Goal: Task Accomplishment & Management: Manage account settings

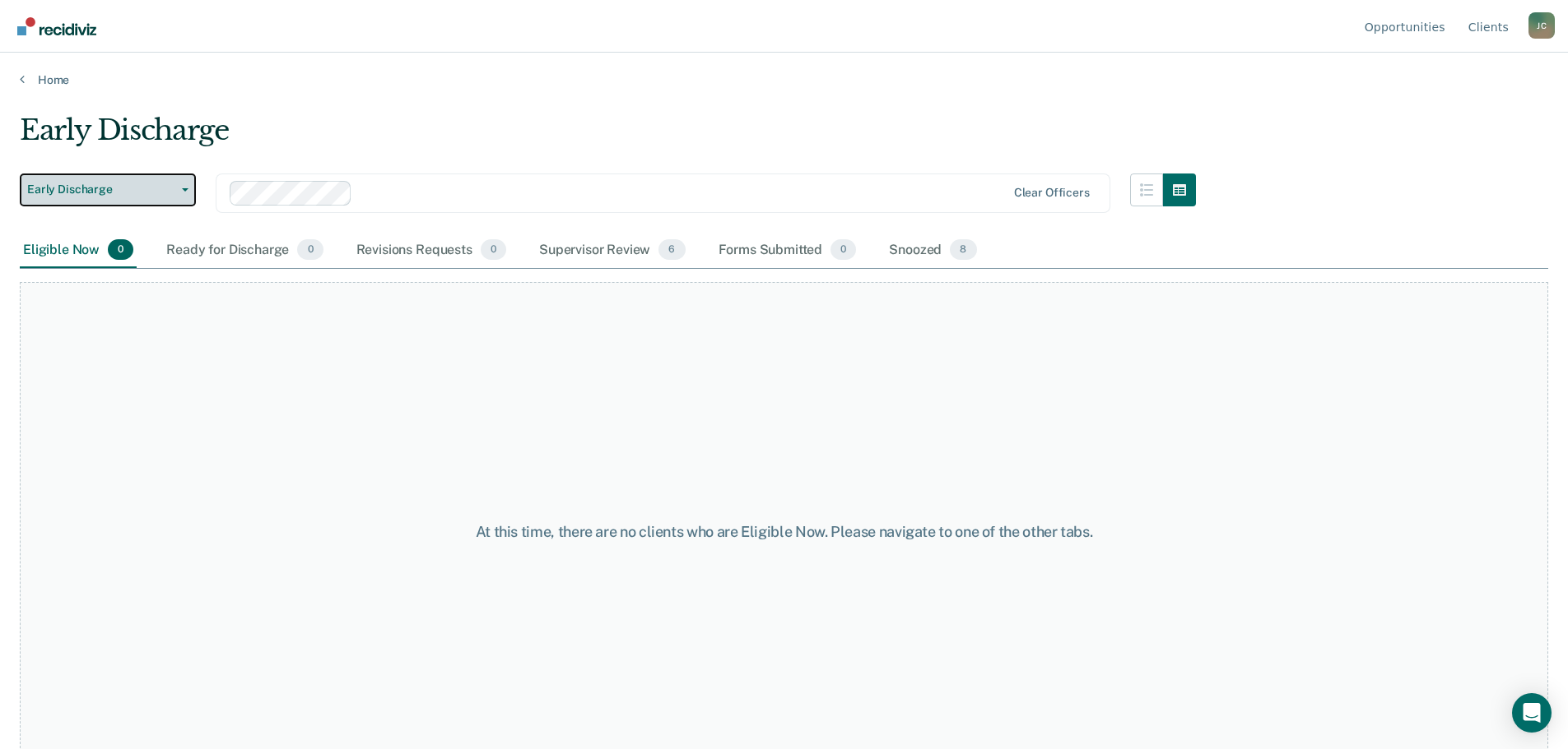
click at [176, 192] on button "Early Discharge" at bounding box center [107, 190] width 176 height 33
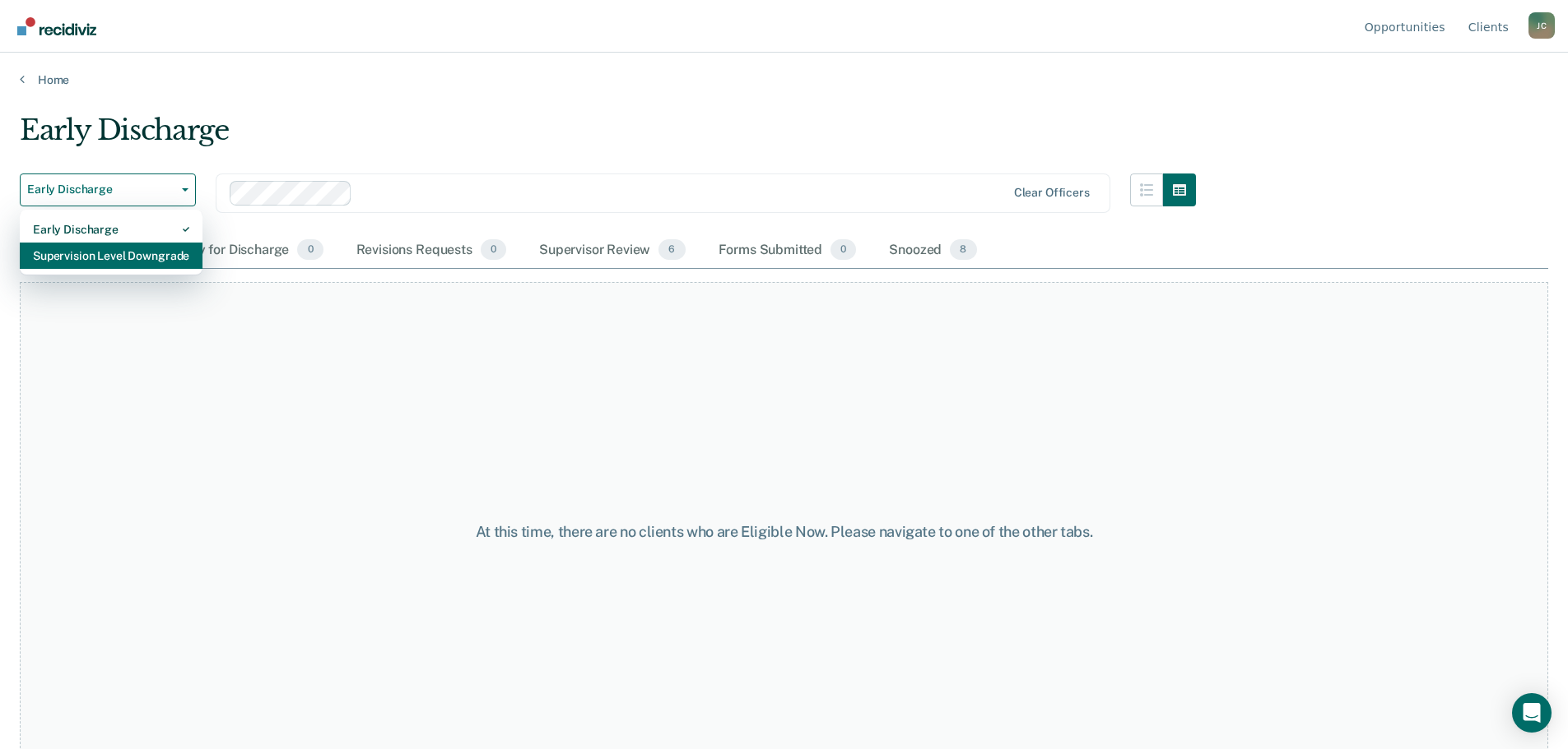
click at [150, 256] on div "Supervision Level Downgrade" at bounding box center [111, 256] width 156 height 27
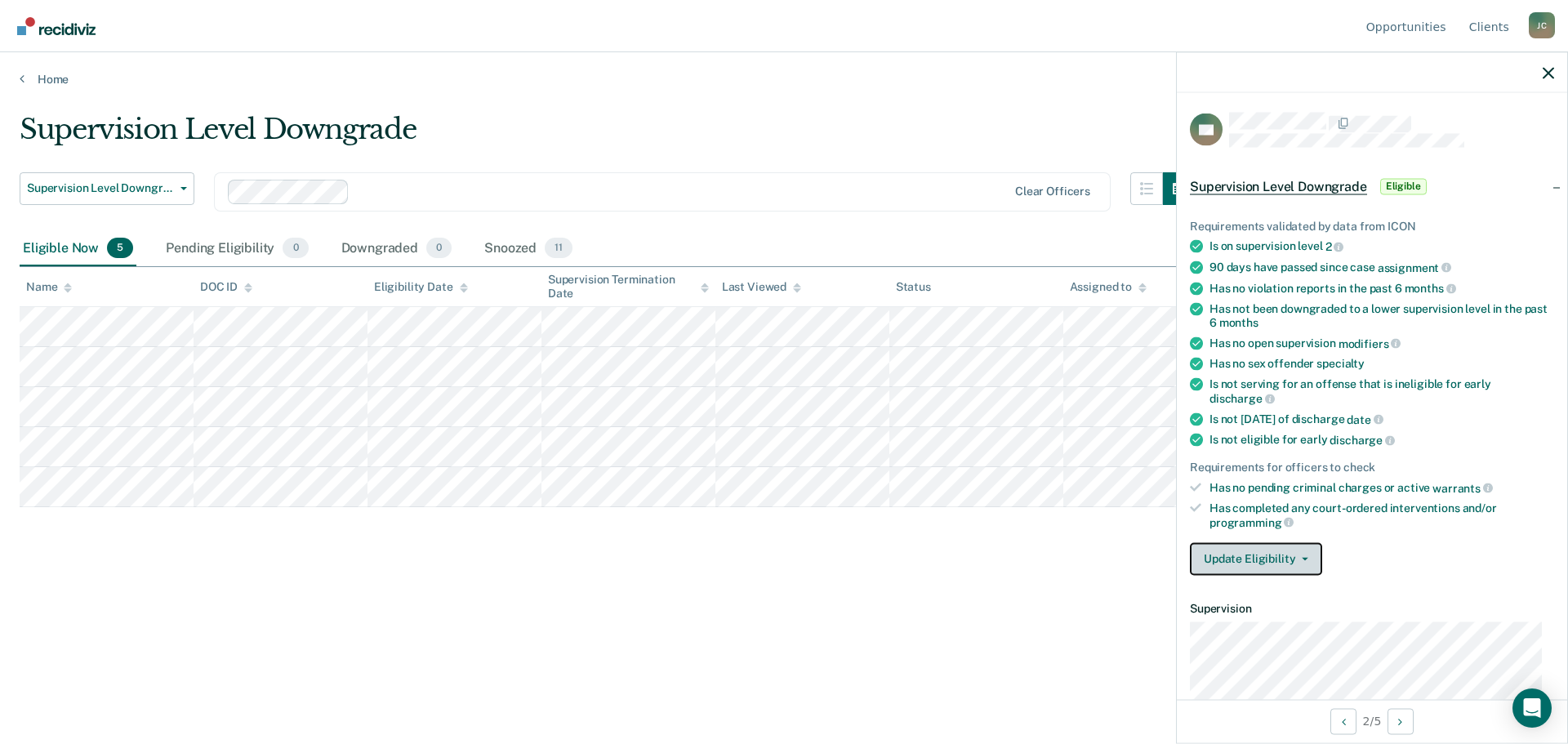
click at [1232, 554] on button "Update Eligibility" at bounding box center [1256, 558] width 132 height 33
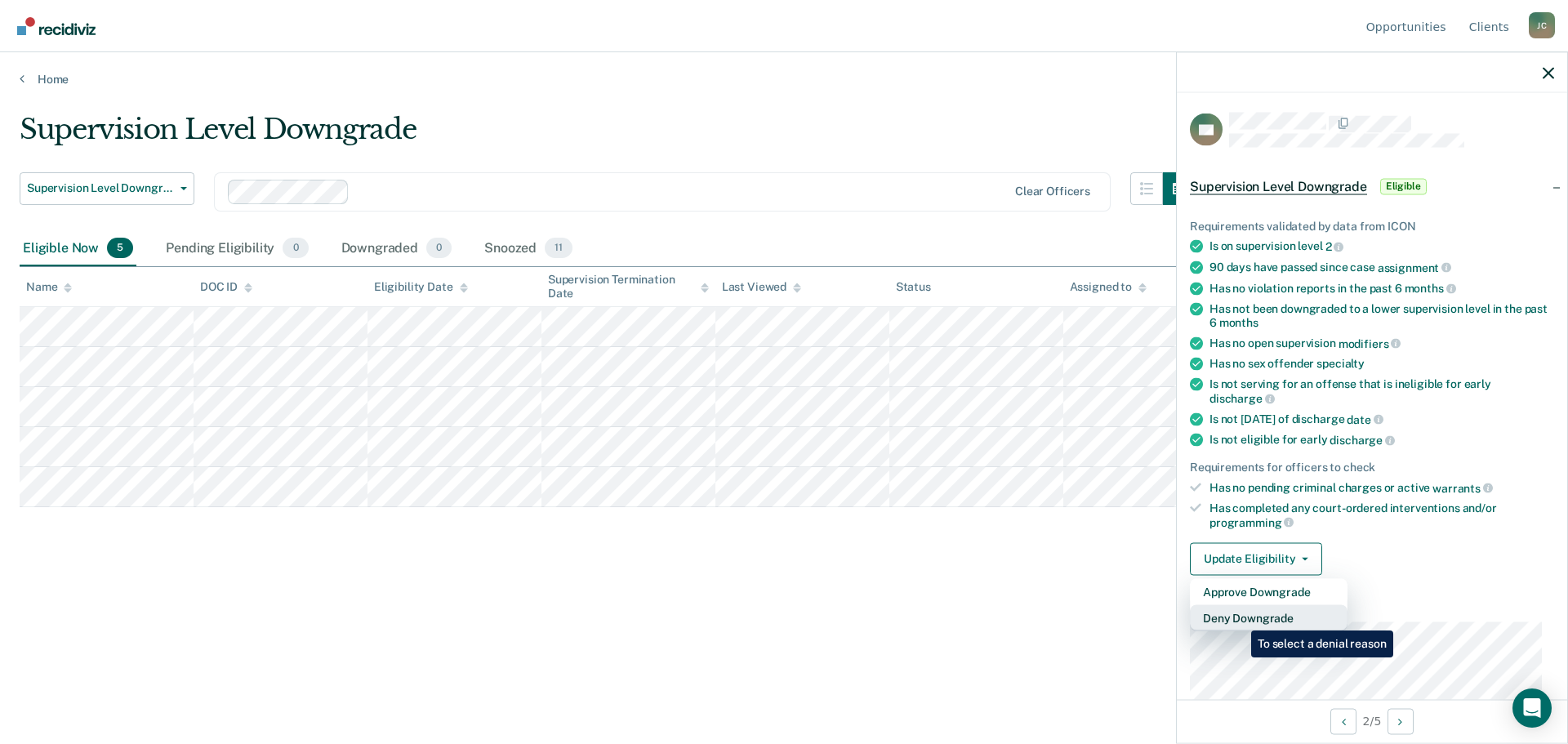
click at [1239, 618] on button "Deny Downgrade" at bounding box center [1268, 618] width 158 height 26
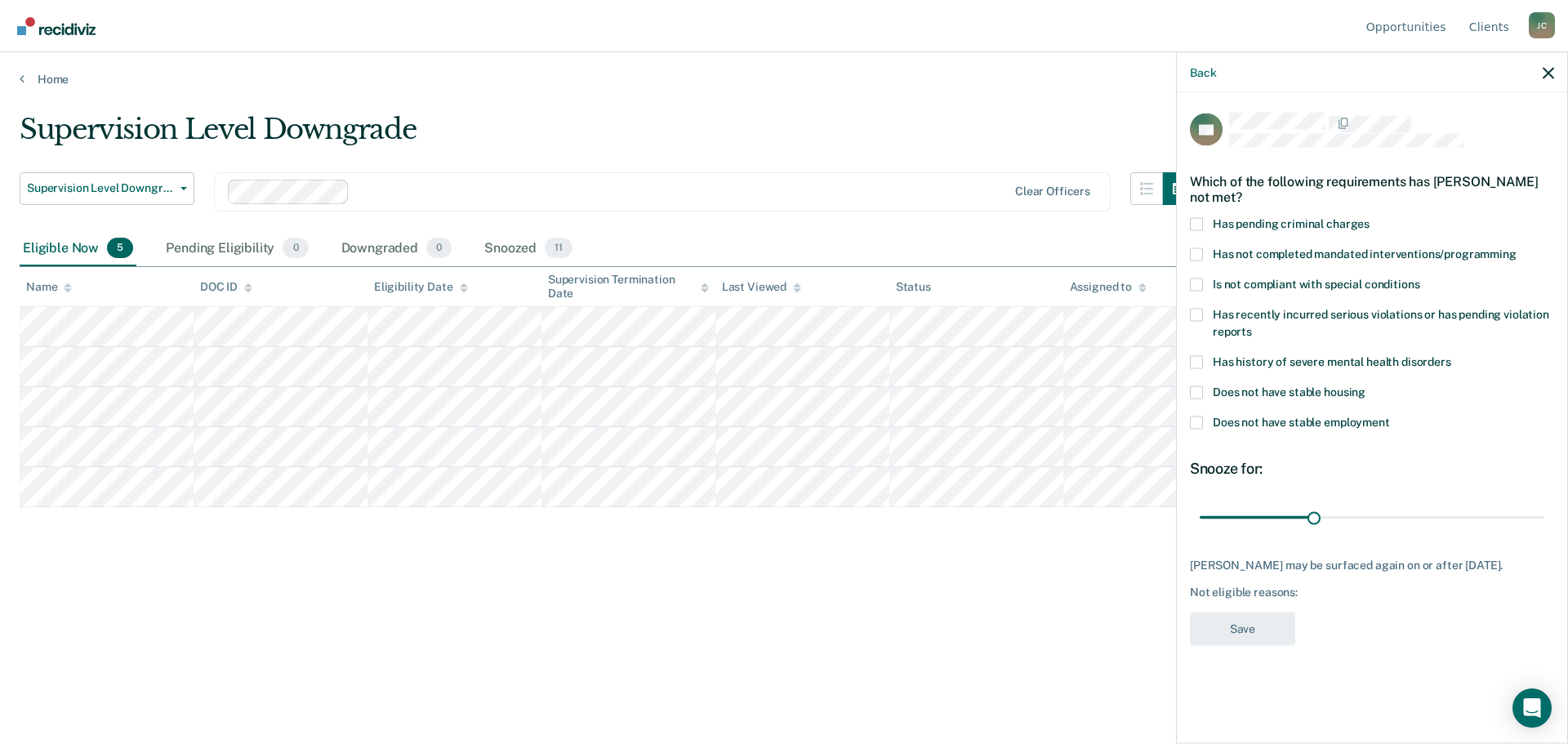
click at [1201, 284] on span at bounding box center [1196, 284] width 13 height 13
click at [1419, 278] on input "Is not compliant with special conditions" at bounding box center [1419, 278] width 0 height 0
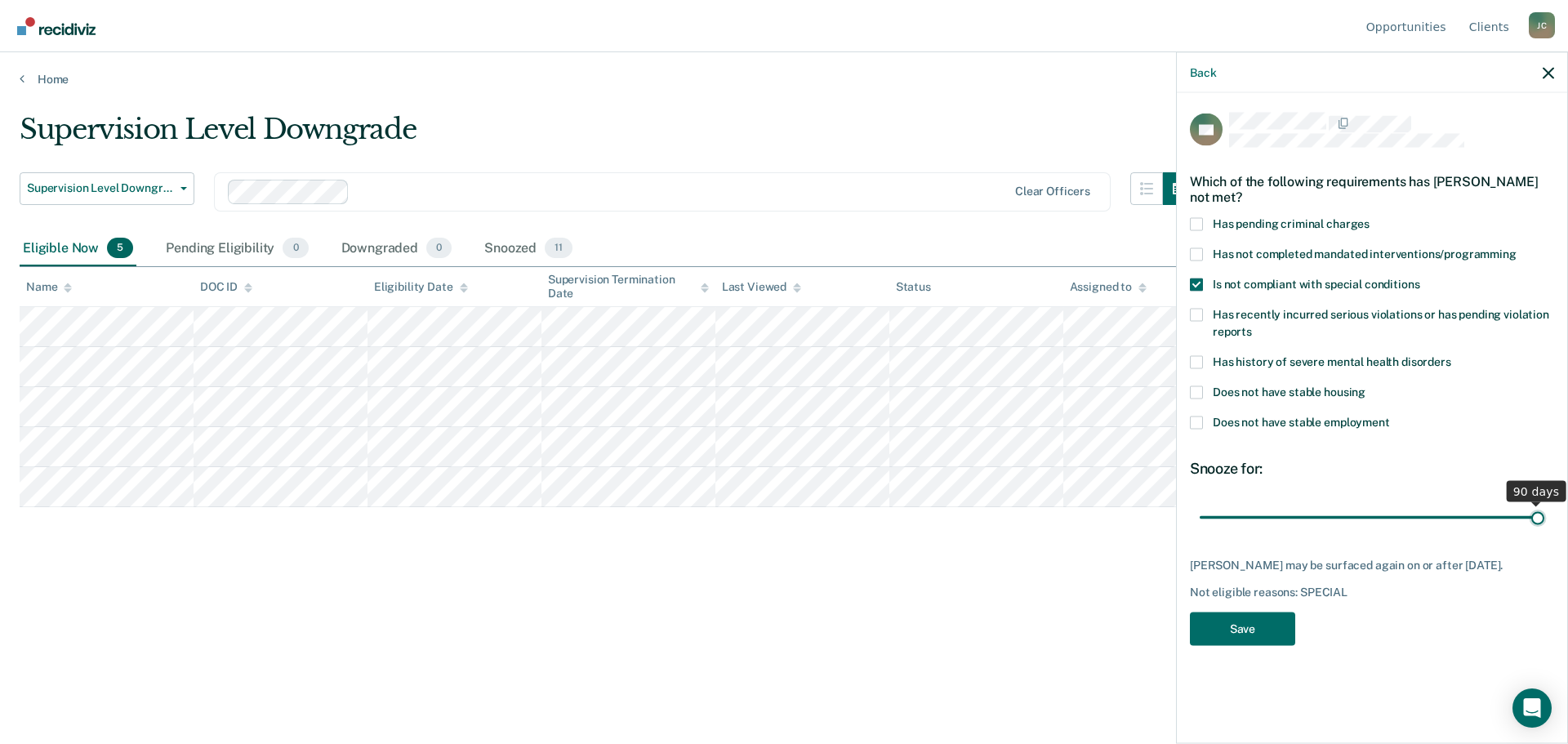
drag, startPoint x: 1310, startPoint y: 521, endPoint x: 1542, endPoint y: 524, distance: 232.0
type input "90"
click at [1542, 524] on input "range" at bounding box center [1372, 518] width 345 height 28
click at [1260, 623] on button "Save" at bounding box center [1242, 629] width 106 height 33
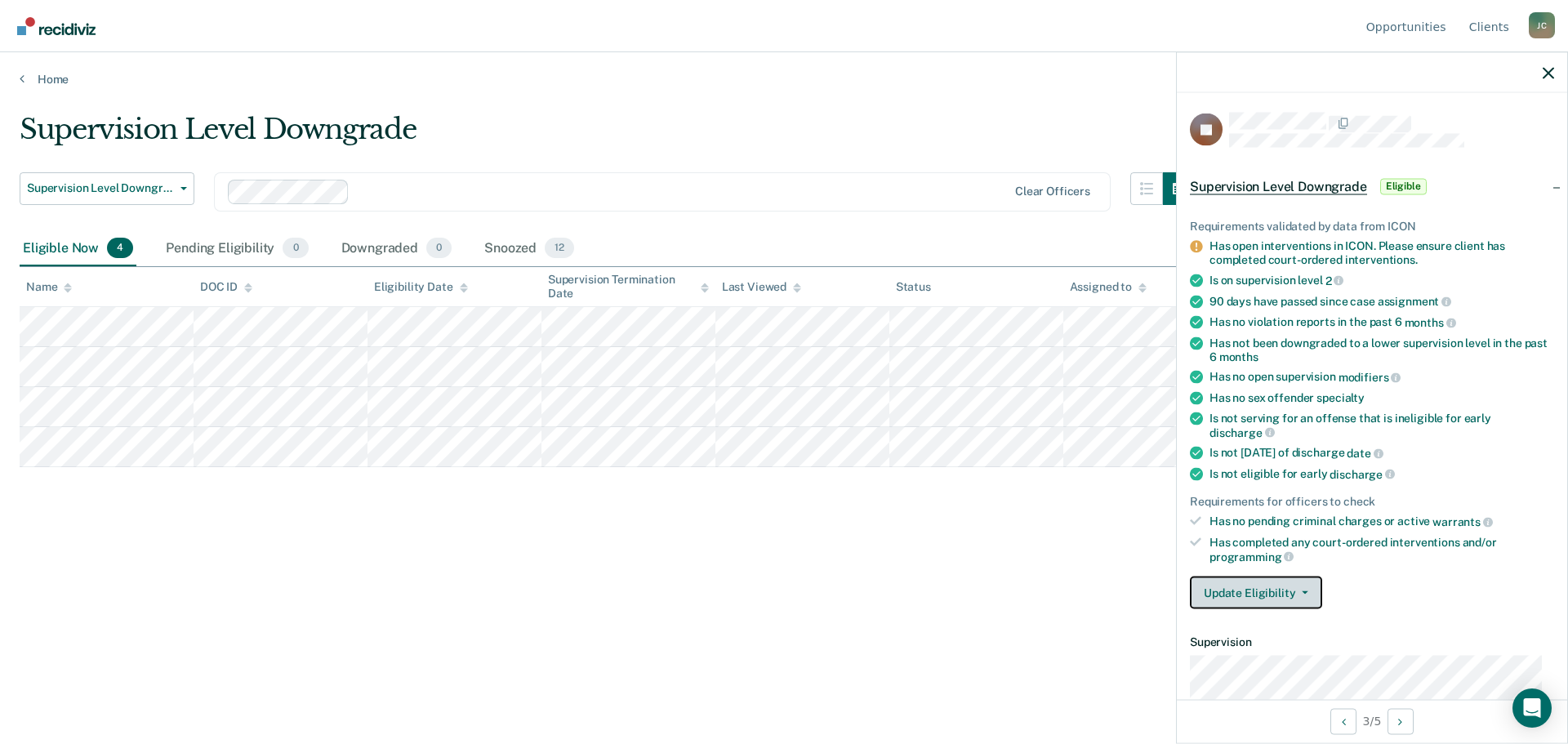
click at [1295, 592] on span "button" at bounding box center [1301, 593] width 13 height 4
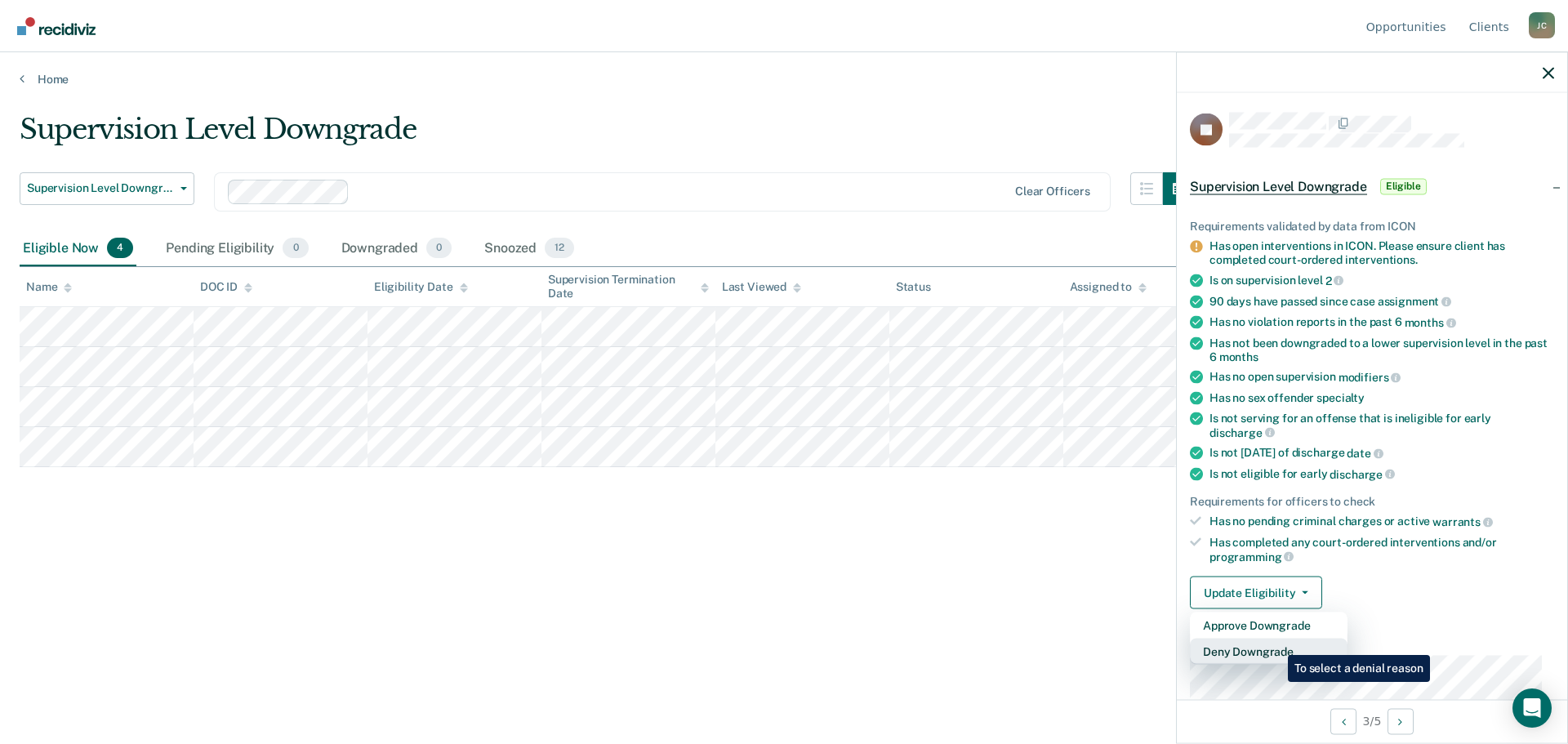
click at [1276, 647] on button "Deny Downgrade" at bounding box center [1268, 652] width 158 height 26
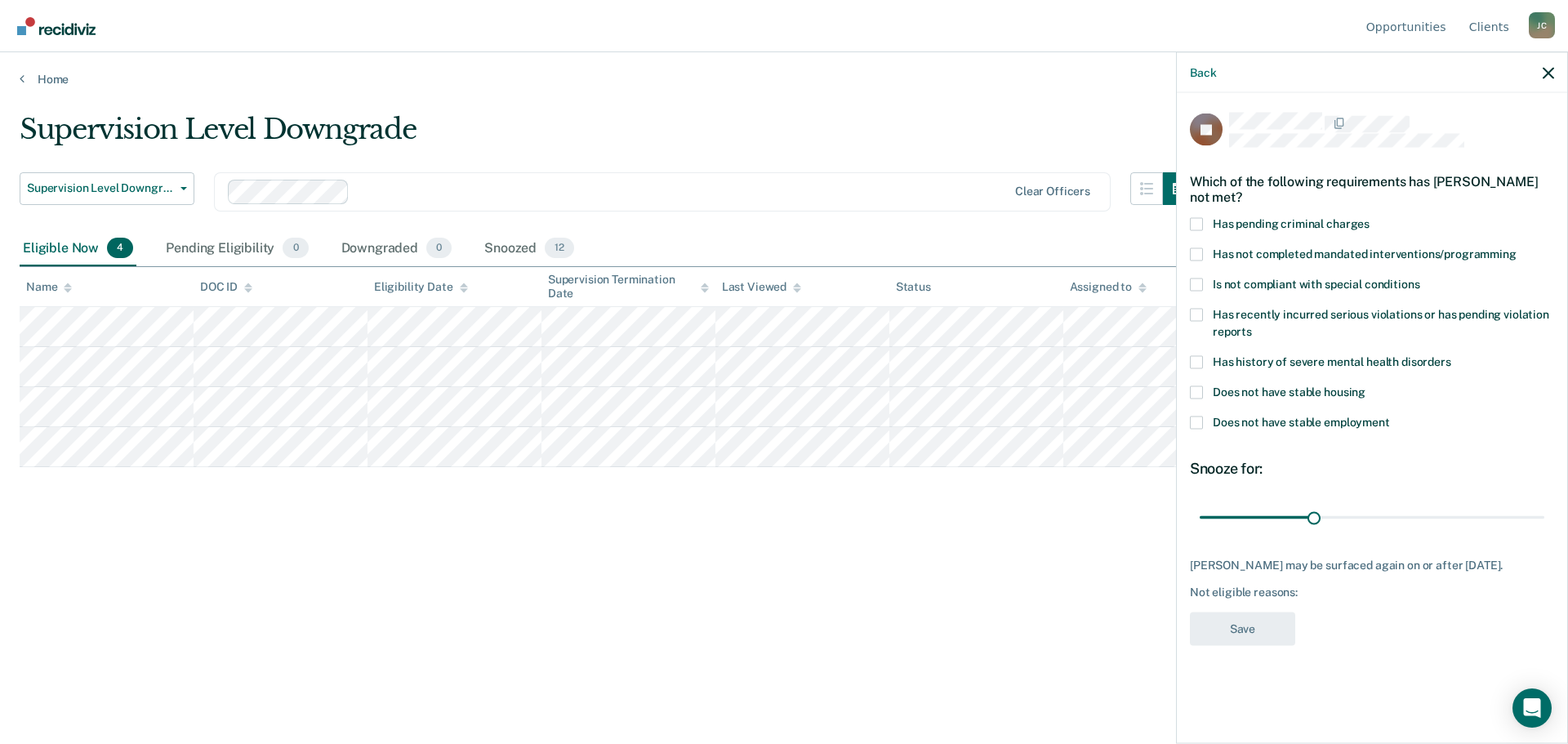
click at [1199, 285] on span at bounding box center [1196, 284] width 13 height 13
click at [1419, 278] on input "Is not compliant with special conditions" at bounding box center [1419, 278] width 0 height 0
click at [1198, 256] on span at bounding box center [1196, 254] width 13 height 13
click at [1516, 247] on input "Has not completed mandated interventions/programming" at bounding box center [1516, 247] width 0 height 0
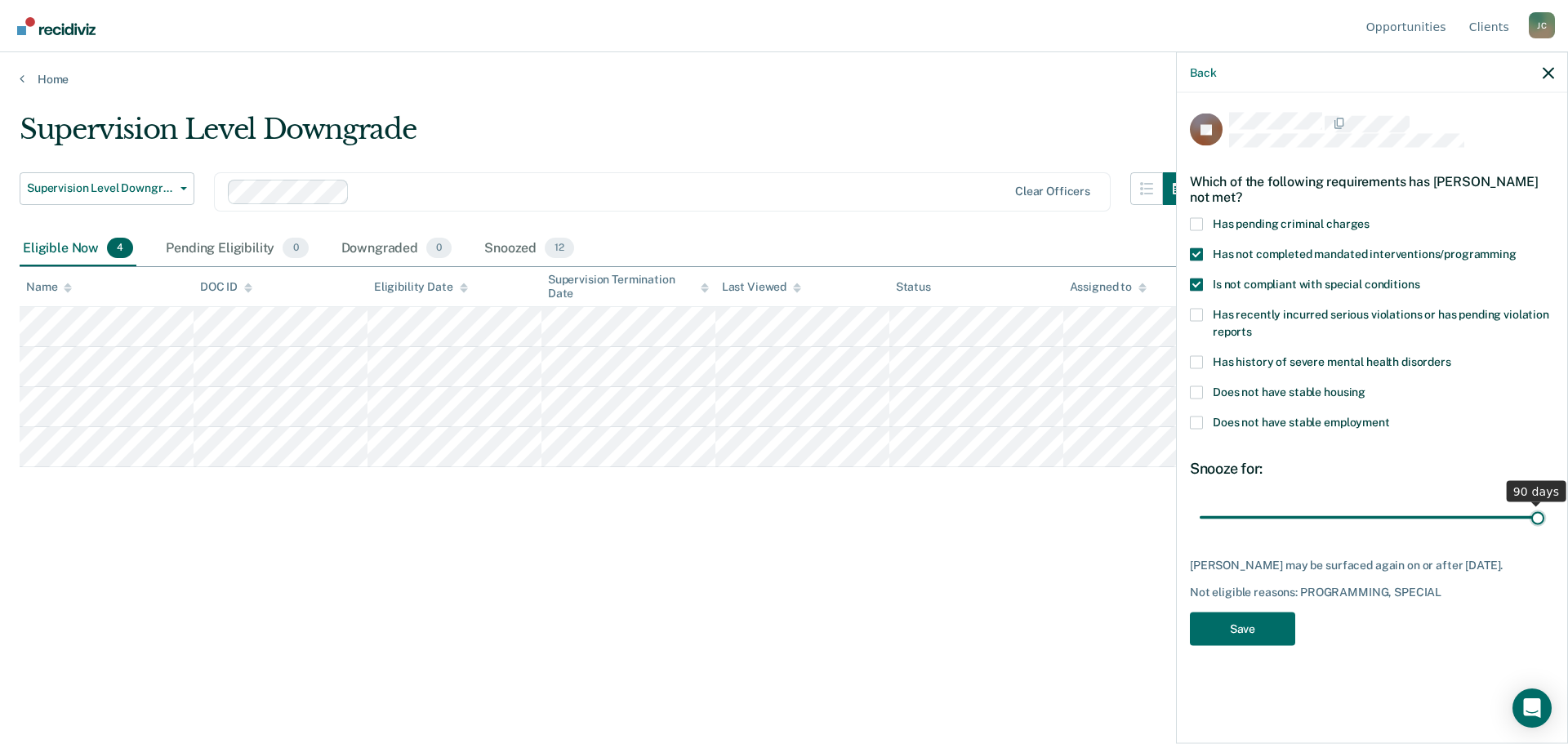
drag, startPoint x: 1314, startPoint y: 515, endPoint x: 1548, endPoint y: 505, distance: 234.2
type input "90"
click at [1544, 505] on input "range" at bounding box center [1372, 518] width 345 height 28
click at [1272, 633] on button "Save" at bounding box center [1242, 629] width 106 height 33
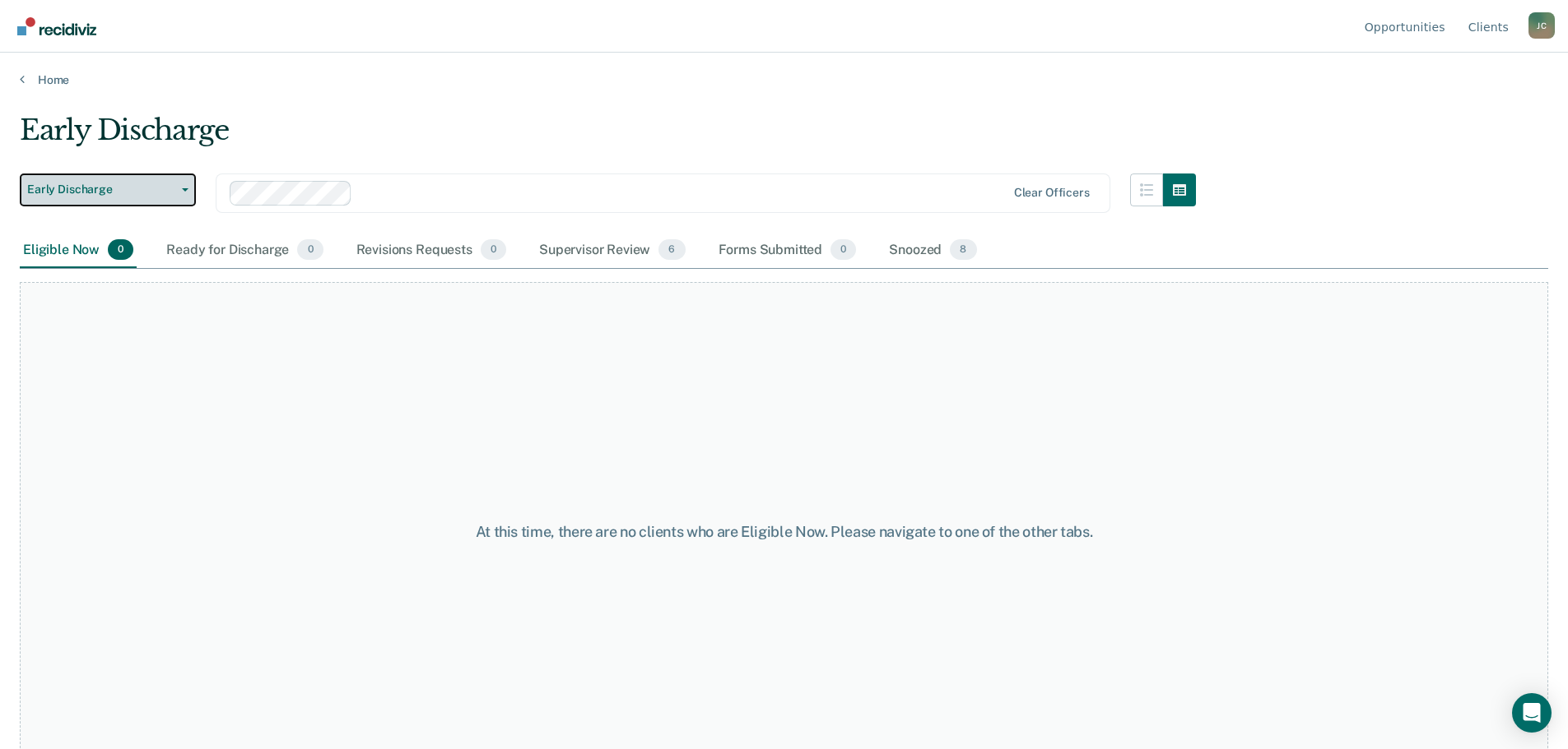
click at [148, 183] on span "Early Discharge" at bounding box center [101, 190] width 148 height 14
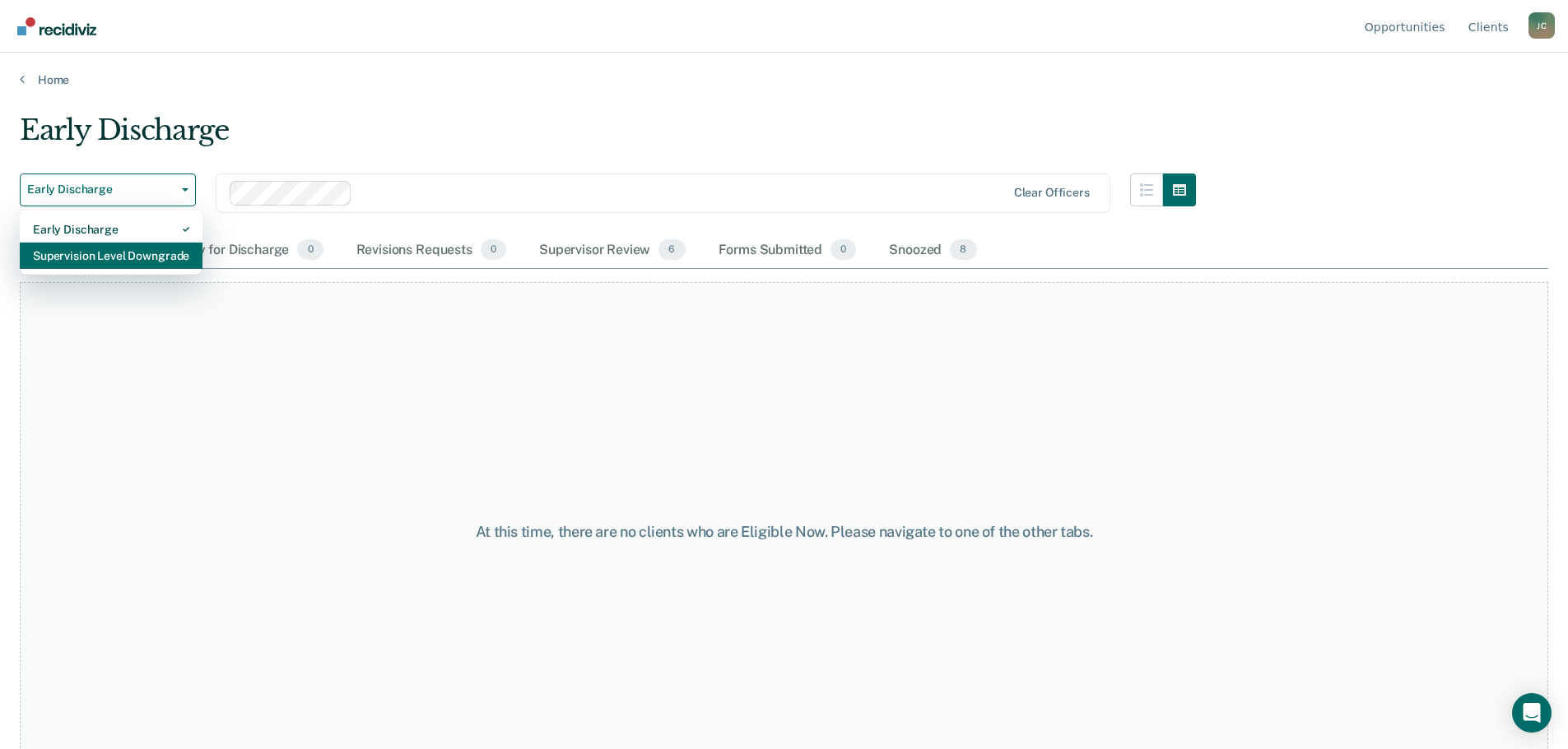
click at [134, 254] on div "Supervision Level Downgrade" at bounding box center [111, 256] width 156 height 27
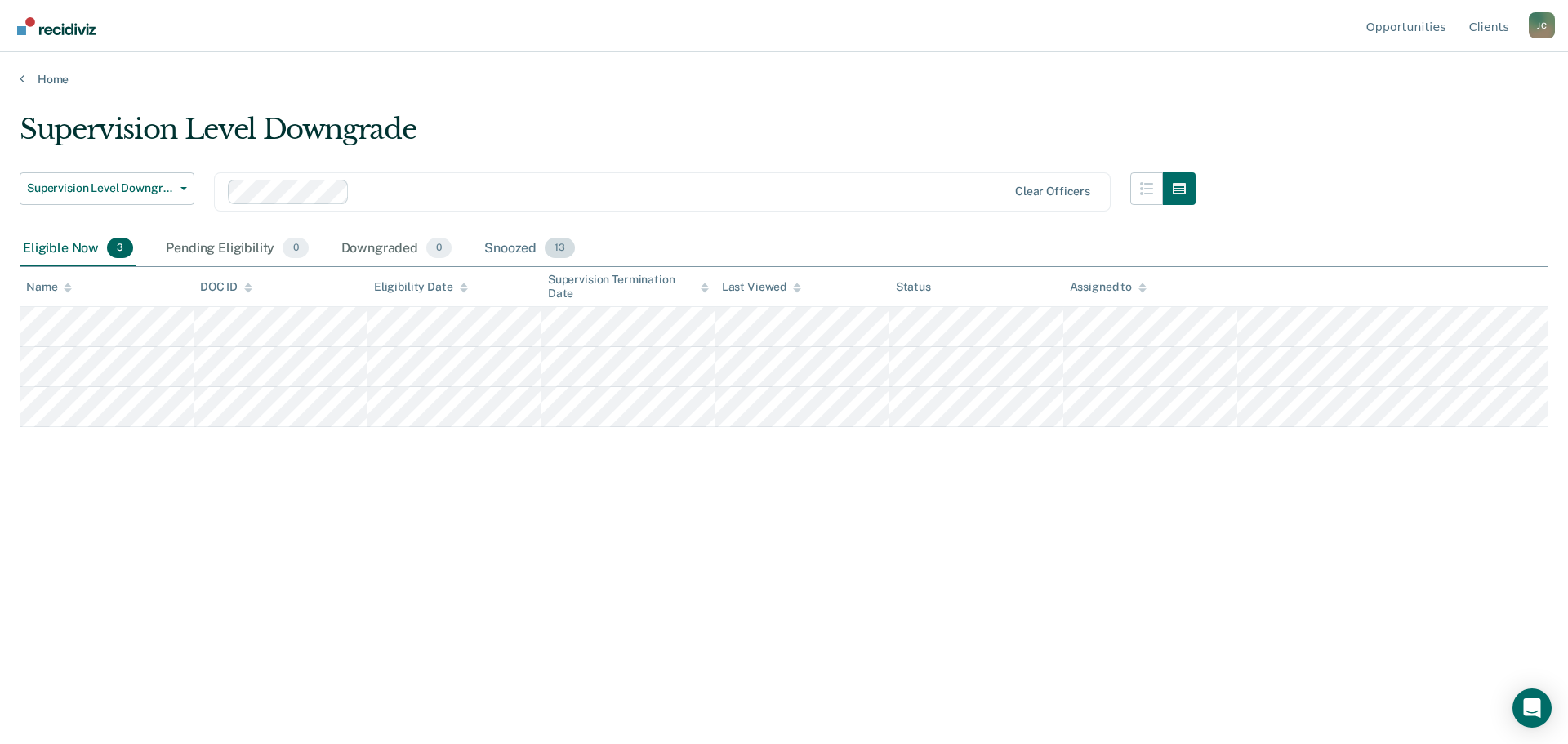
click at [509, 247] on div "Snoozed 13" at bounding box center [530, 249] width 97 height 36
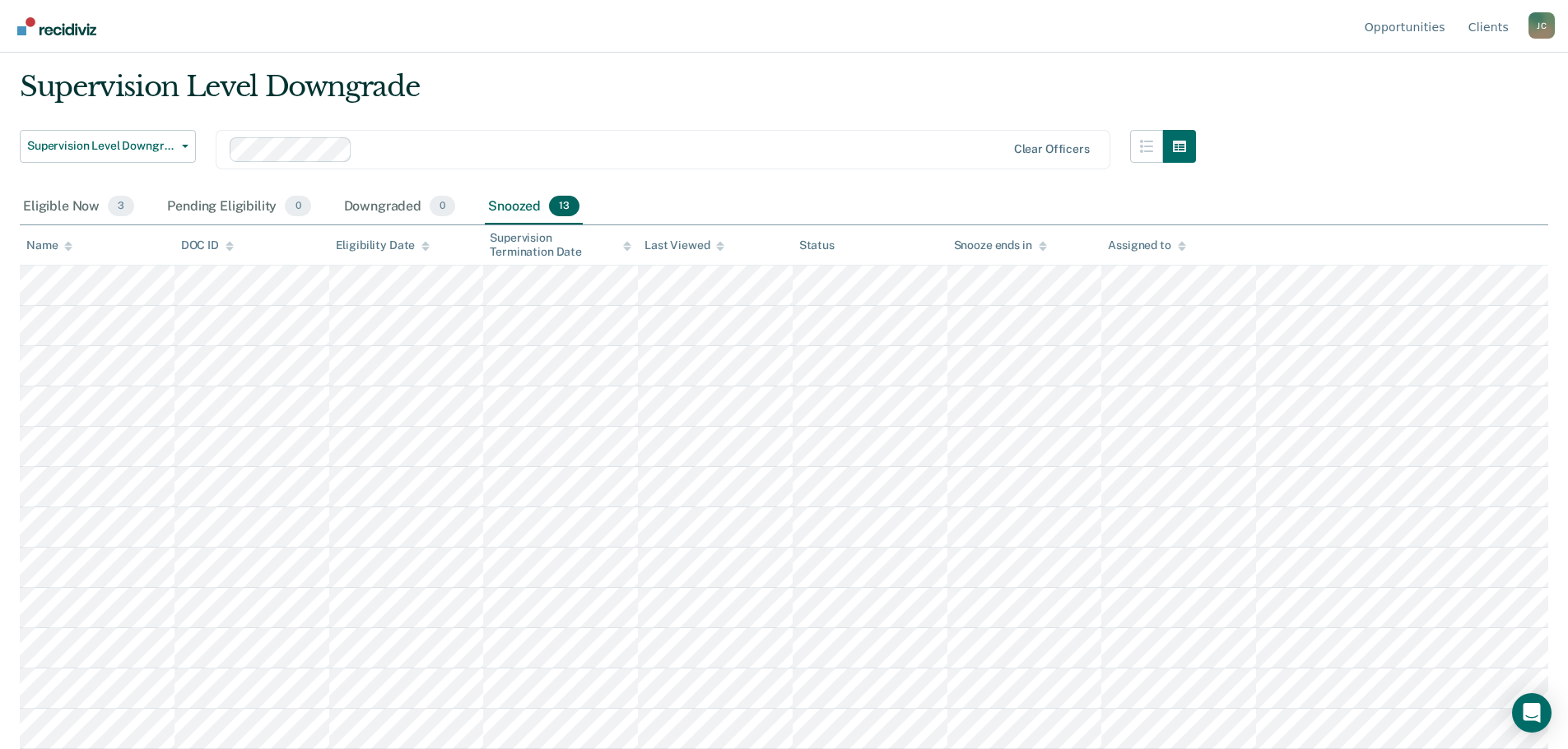
scroll to position [84, 0]
